Goal: Task Accomplishment & Management: Use online tool/utility

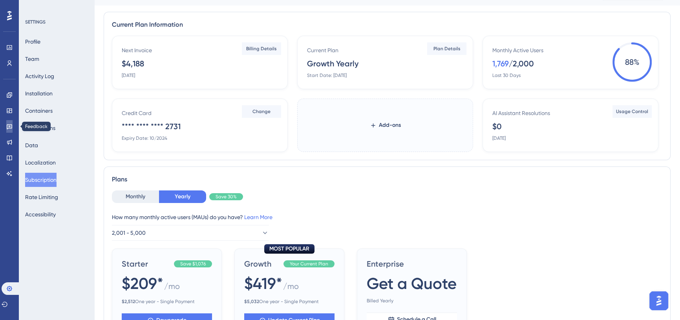
click at [13, 125] on link at bounding box center [9, 126] width 6 height 13
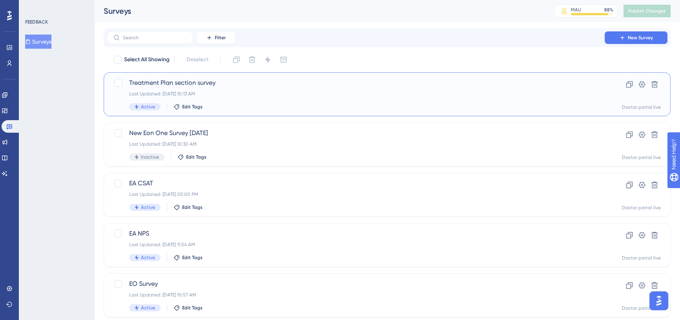
click at [224, 80] on span "Treatment Plan section survey" at bounding box center [355, 82] width 453 height 9
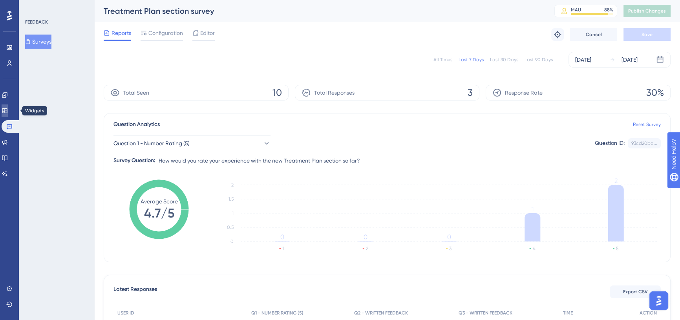
click at [8, 110] on icon at bounding box center [5, 111] width 6 height 6
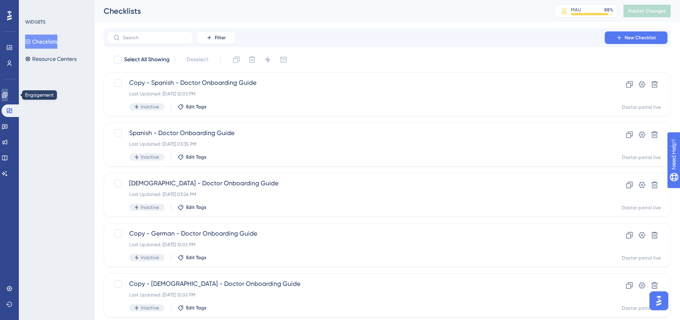
click at [8, 92] on icon at bounding box center [5, 95] width 6 height 6
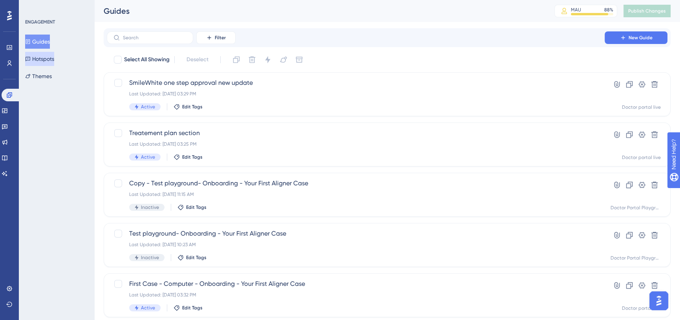
click at [39, 60] on button "Hotspots" at bounding box center [39, 59] width 29 height 14
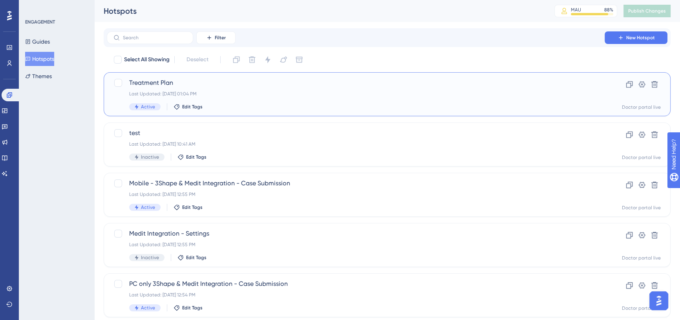
click at [219, 81] on span "Treatment Plan" at bounding box center [355, 82] width 453 height 9
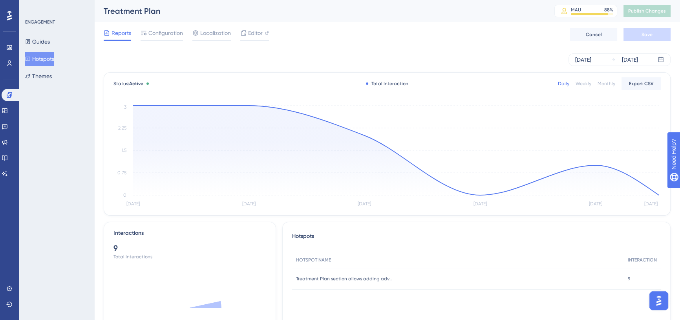
click at [190, 34] on div "Reports Configuration Localization Editor" at bounding box center [186, 34] width 165 height 13
click at [200, 34] on span "Localization" at bounding box center [215, 32] width 31 height 9
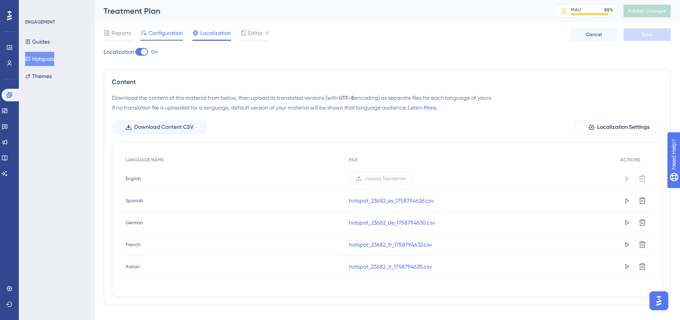
click at [165, 37] on span "Configuration" at bounding box center [165, 32] width 35 height 9
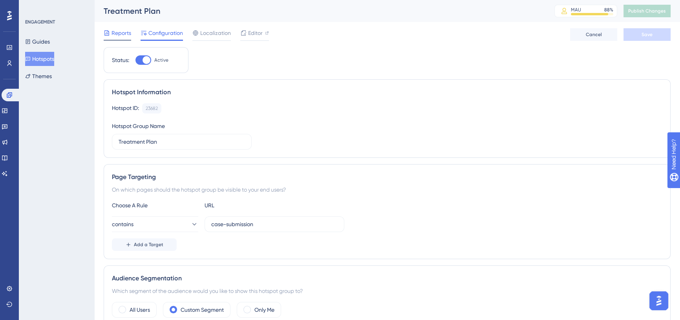
click at [119, 38] on div "Reports" at bounding box center [117, 34] width 27 height 13
